Goal: Task Accomplishment & Management: Manage account settings

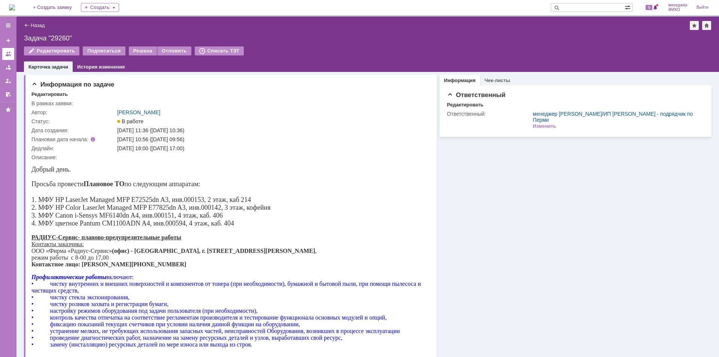
click at [8, 55] on div at bounding box center [8, 54] width 6 height 6
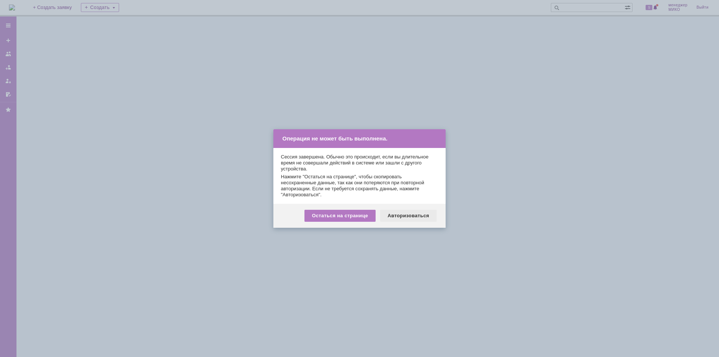
click at [414, 213] on div "Авторизоваться" at bounding box center [408, 216] width 57 height 12
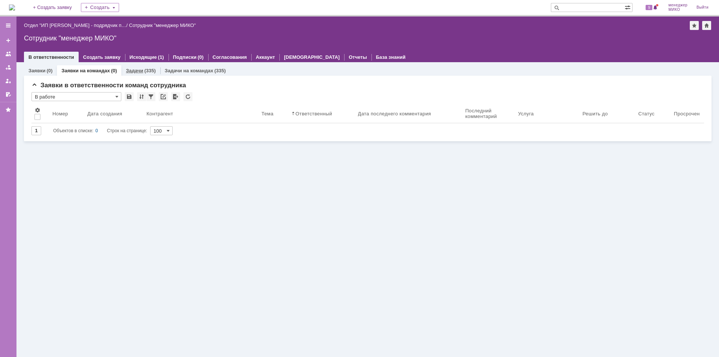
click at [129, 69] on link "Задачи" at bounding box center [134, 71] width 17 height 6
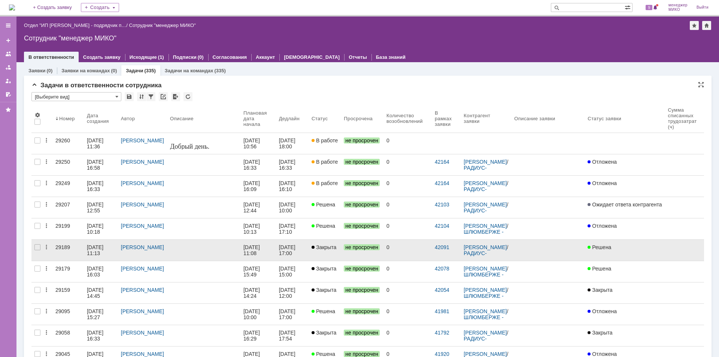
click at [72, 245] on div "29189" at bounding box center [67, 247] width 25 height 6
